Goal: Communication & Community: Answer question/provide support

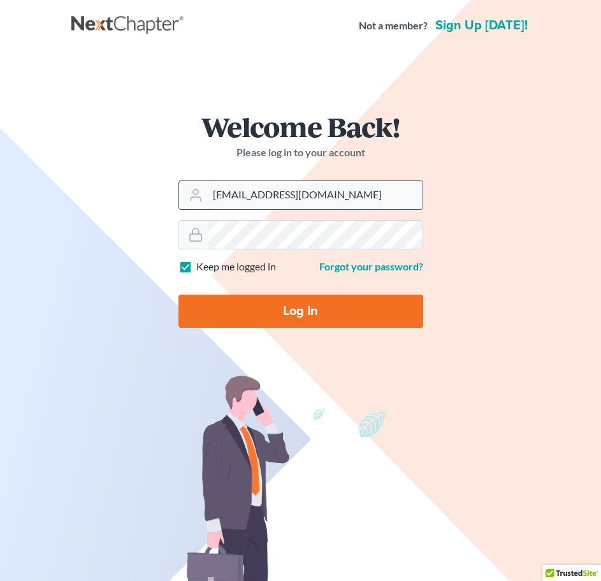
drag, startPoint x: 355, startPoint y: 197, endPoint x: 205, endPoint y: 189, distance: 150.1
click at [205, 189] on div "furonda@brasfieldlawfirm.com" at bounding box center [301, 194] width 245 height 29
paste input "Tani"
type input "Tania@brasfieldlawfirm.com"
click at [467, 256] on div "Welcome Back! Please log in to your account Email Address Tania@brasfieldlawfir…" at bounding box center [300, 225] width 459 height 286
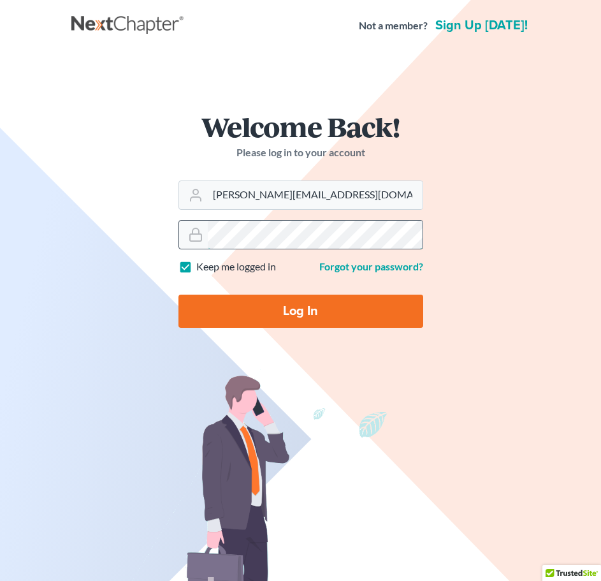
click at [194, 239] on div at bounding box center [301, 234] width 245 height 29
click at [224, 311] on input "Log In" at bounding box center [301, 311] width 245 height 33
type input "Thinking..."
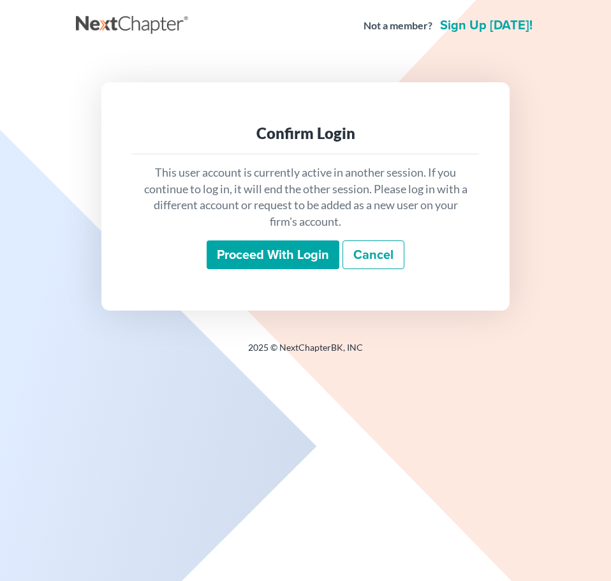
click at [277, 257] on input "Proceed with login" at bounding box center [273, 254] width 133 height 29
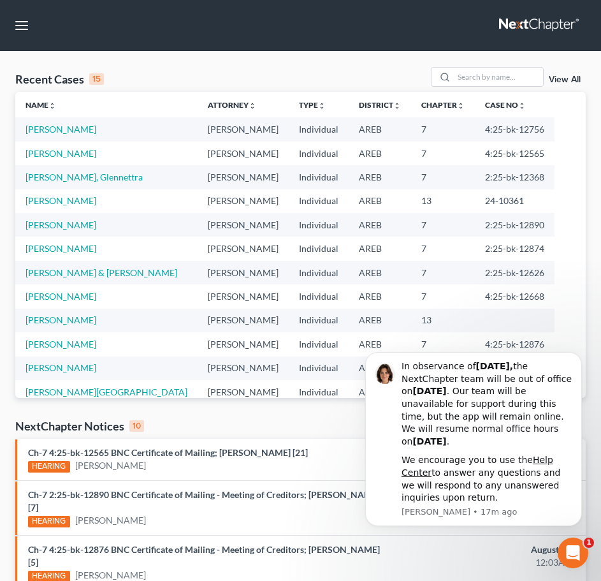
click at [538, 114] on table "Name unfold_more expand_more expand_less Attorney unfold_more expand_more expan…" at bounding box center [300, 283] width 571 height 383
click at [485, 71] on input "search" at bounding box center [498, 77] width 89 height 18
type input "[PERSON_NAME]"
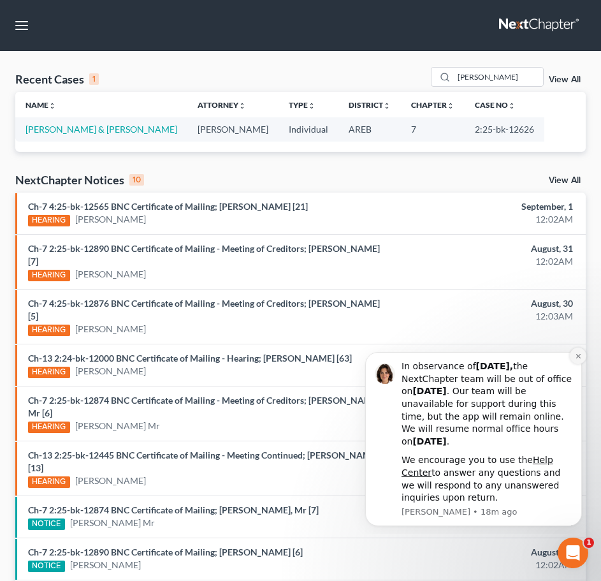
click at [579, 354] on icon "Dismiss notification" at bounding box center [578, 356] width 7 height 7
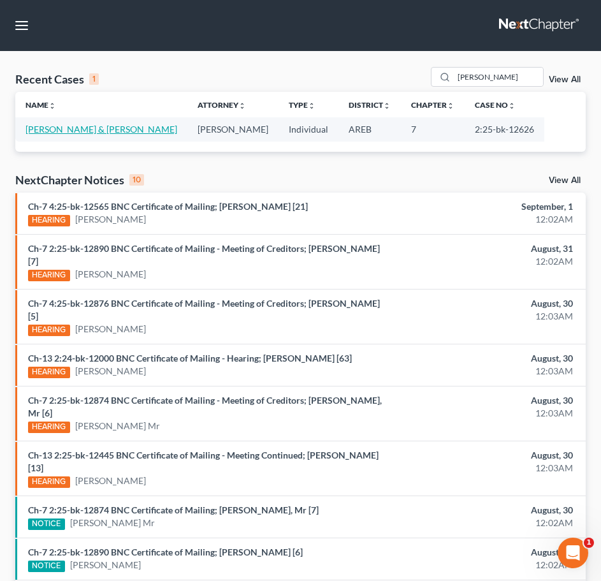
click at [81, 131] on link "[PERSON_NAME] & [PERSON_NAME]" at bounding box center [102, 129] width 152 height 11
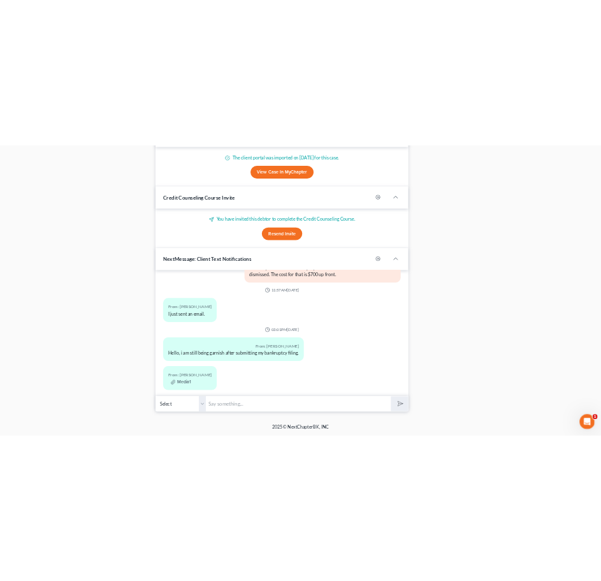
scroll to position [4302, 0]
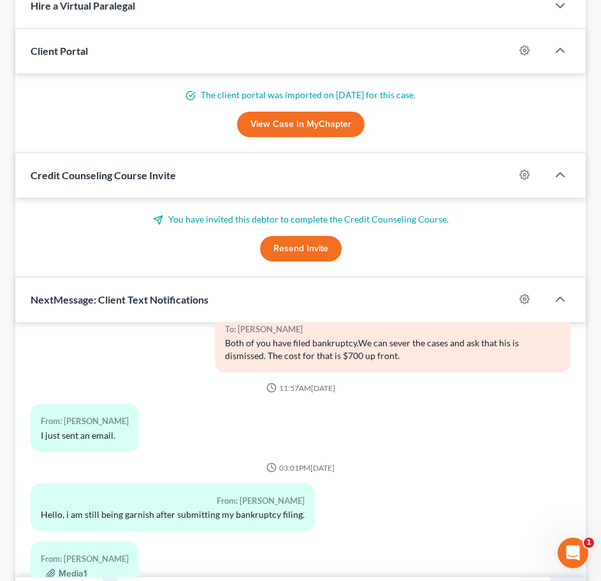
click at [393, 404] on div "From: [PERSON_NAME] I just sent an email." at bounding box center [300, 433] width 553 height 58
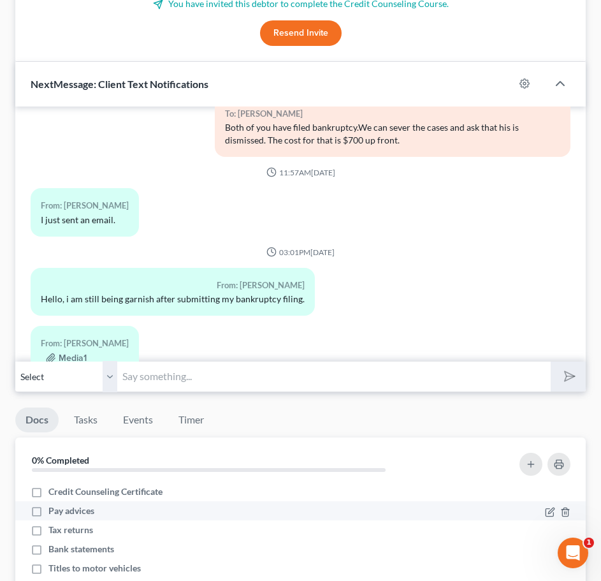
scroll to position [1414, 0]
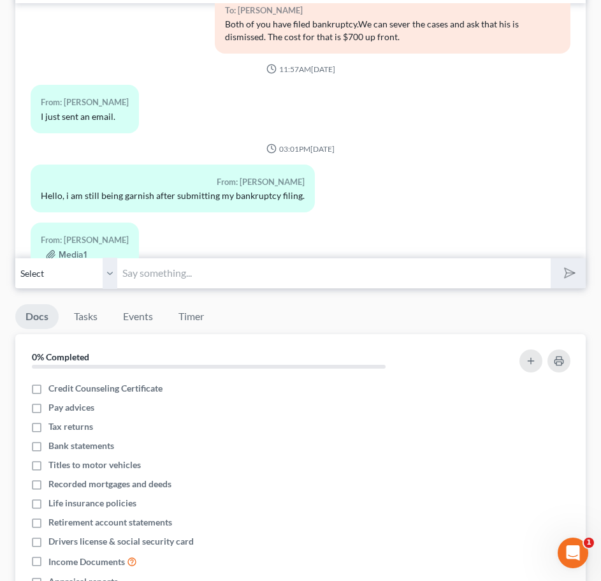
click at [158, 282] on input "text" at bounding box center [334, 273] width 434 height 31
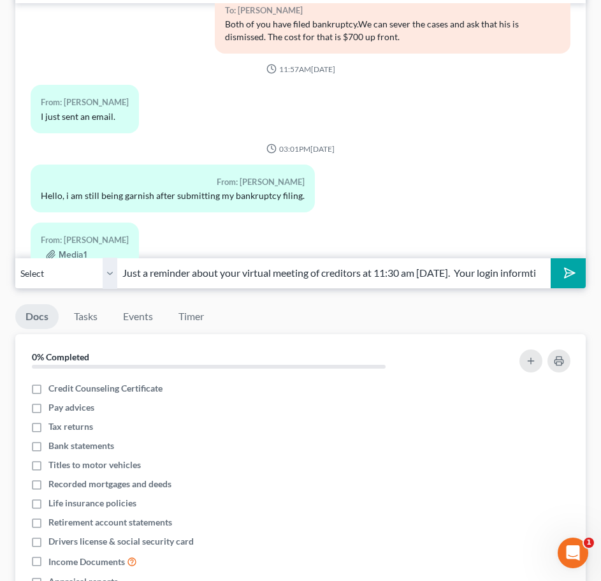
scroll to position [0, 0]
paste input "Meeting ID [PHONE_NUMBER], Passcode 1336110359"
type input "Just a reminder about your virtual meeting of creditors at 11:30 am [DATE]. You…"
click at [570, 269] on icon "submit" at bounding box center [568, 273] width 18 height 18
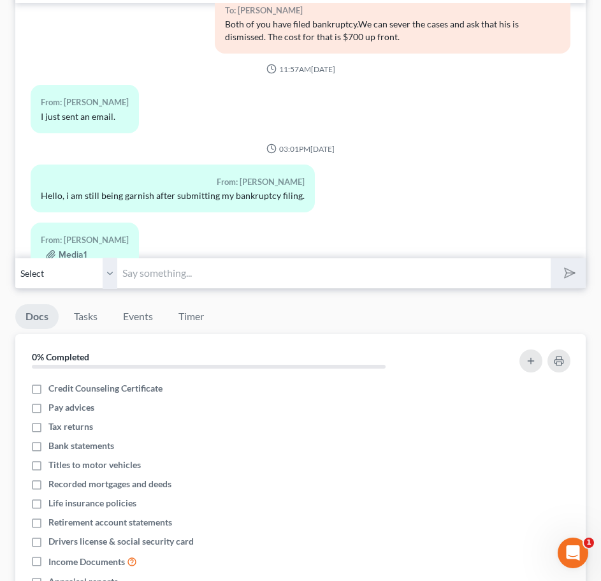
scroll to position [4394, 0]
